Goal: Use online tool/utility: Utilize a website feature to perform a specific function

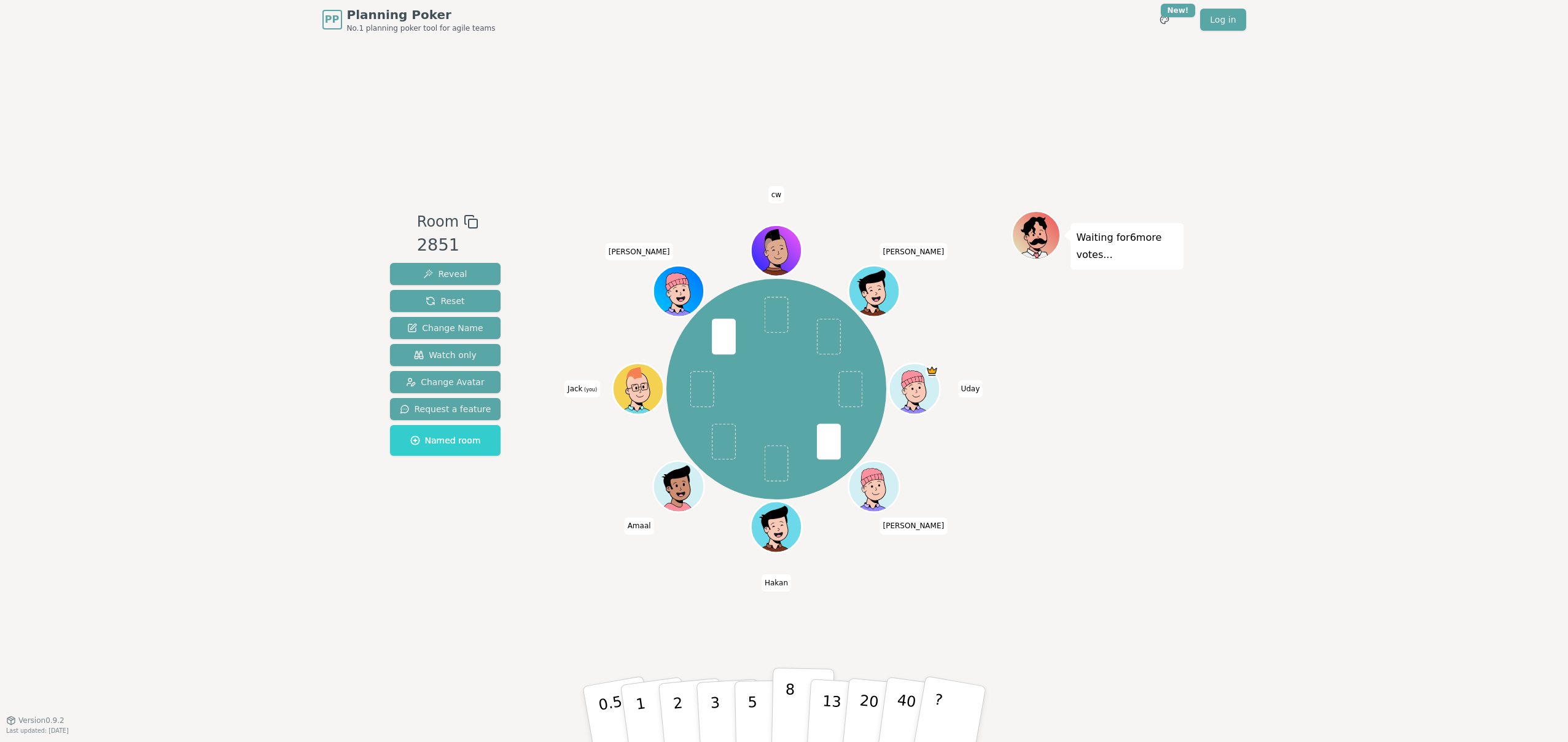
click at [780, 695] on button "8" at bounding box center [803, 714] width 63 height 93
click at [798, 710] on button "8" at bounding box center [803, 714] width 63 height 93
click at [707, 708] on button "3" at bounding box center [728, 714] width 67 height 96
click at [674, 688] on p "2" at bounding box center [679, 716] width 16 height 67
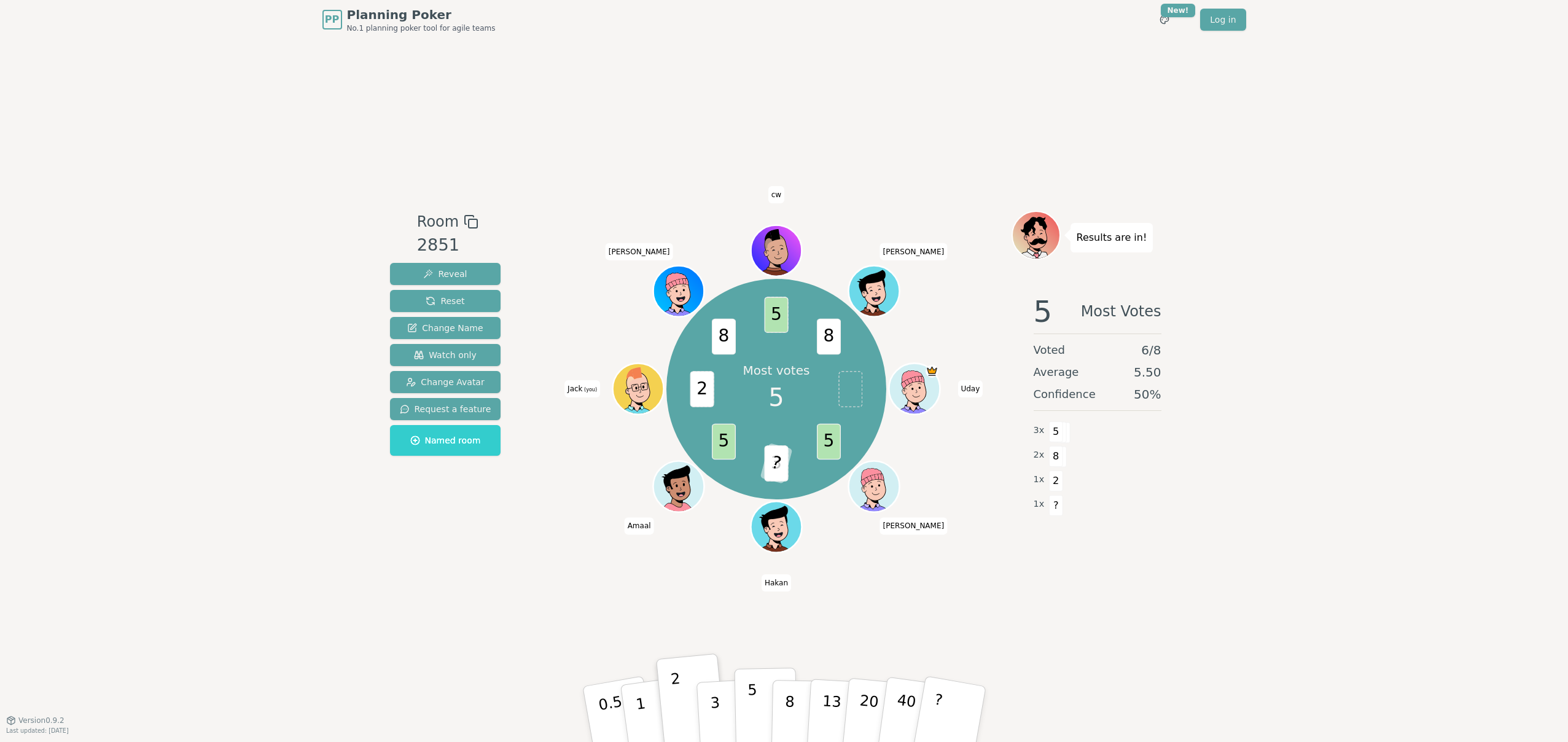
click at [746, 706] on button "5" at bounding box center [765, 714] width 63 height 93
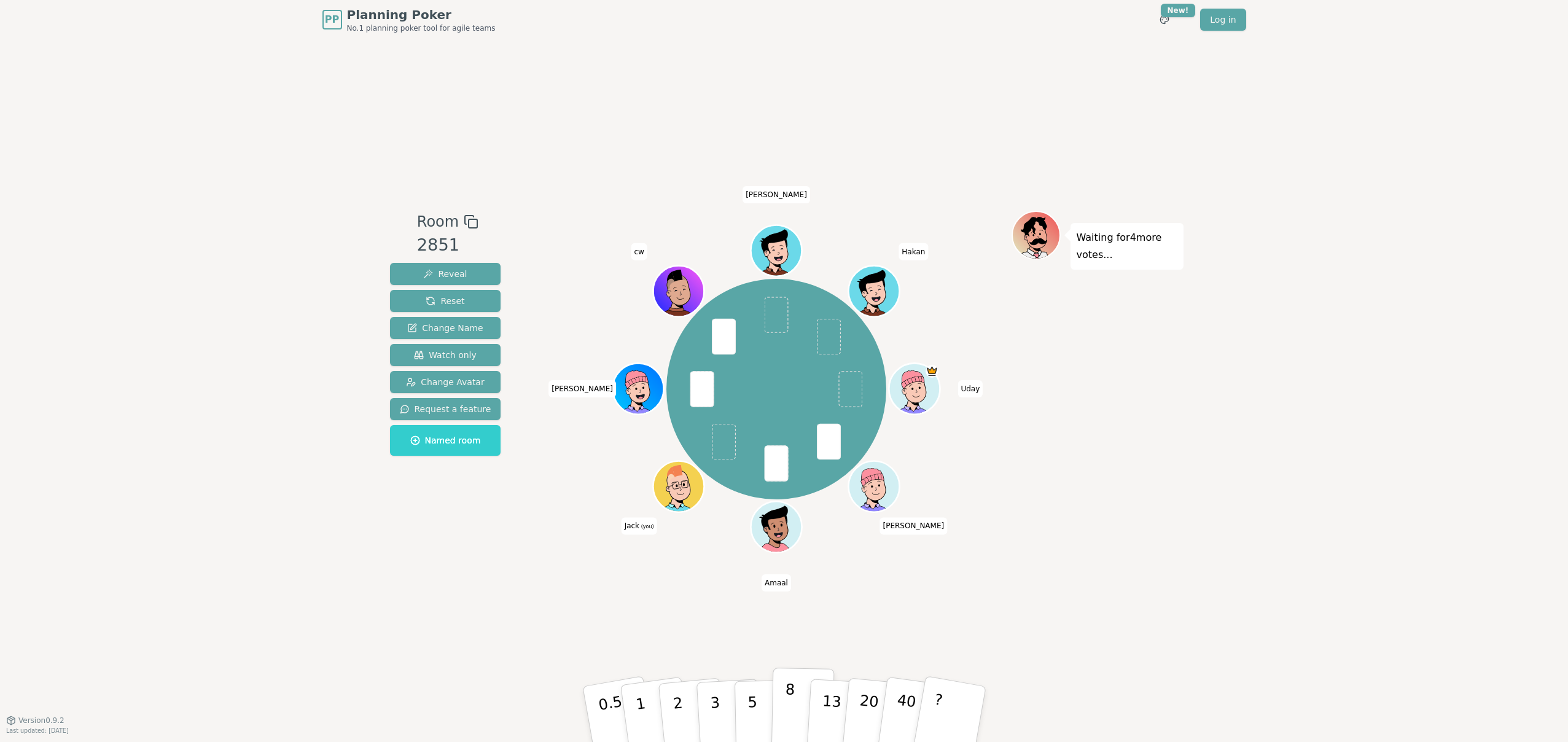
click at [775, 702] on button "8" at bounding box center [803, 714] width 63 height 93
click at [780, 688] on button "8" at bounding box center [803, 714] width 63 height 93
